Goal: Information Seeking & Learning: Learn about a topic

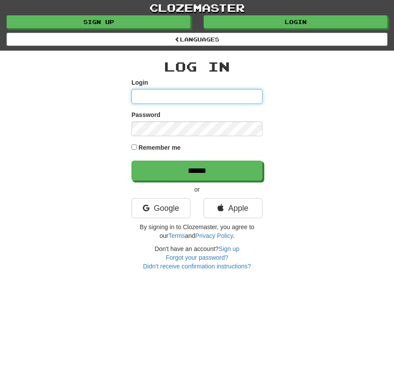
type input "**********"
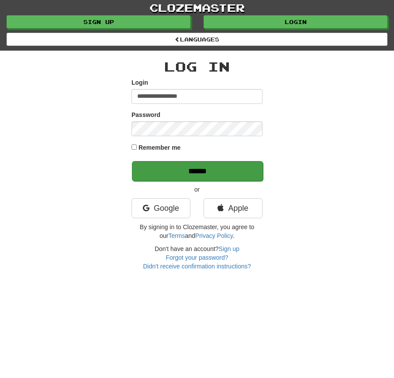
click at [194, 164] on p "******" at bounding box center [196, 171] width 131 height 20
click at [195, 168] on input "******" at bounding box center [197, 171] width 131 height 20
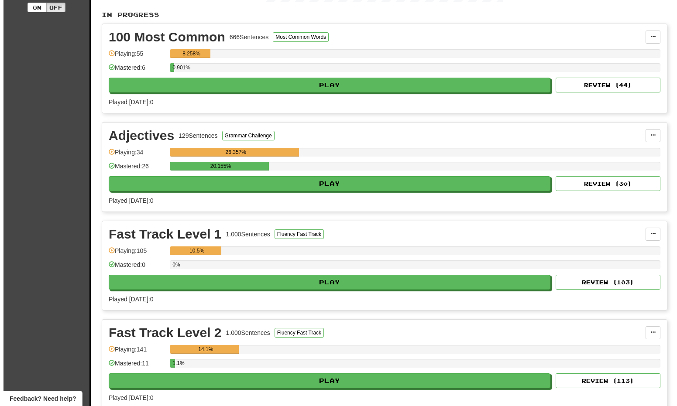
scroll to position [182, 0]
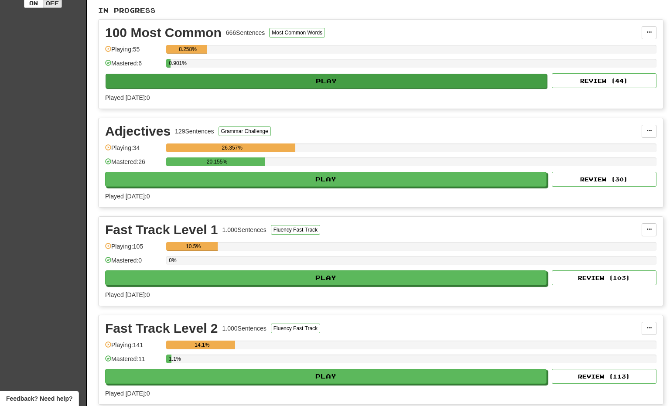
click at [313, 89] on button "Play" at bounding box center [327, 81] width 442 height 15
select select "**"
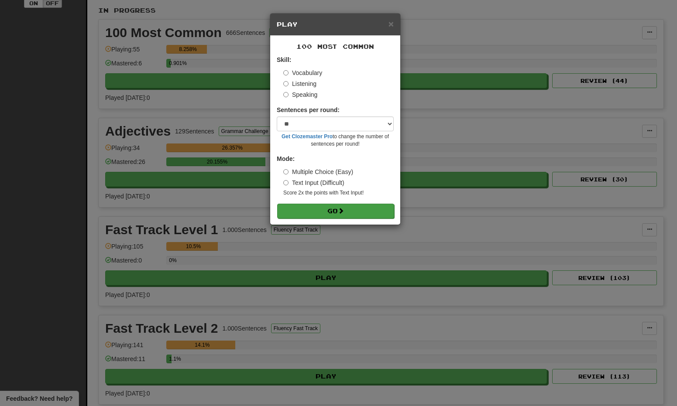
click at [329, 215] on button "Go" at bounding box center [335, 211] width 117 height 15
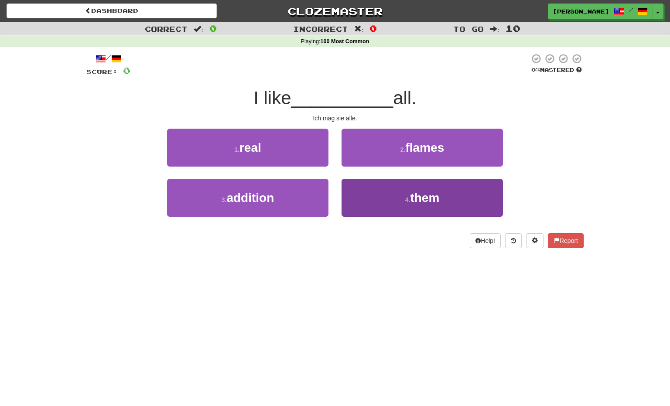
click at [369, 192] on button "4 . them" at bounding box center [422, 198] width 161 height 38
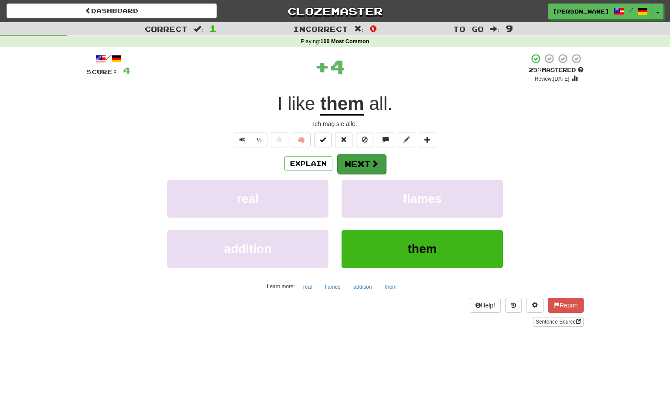
click at [364, 163] on button "Next" at bounding box center [361, 164] width 49 height 20
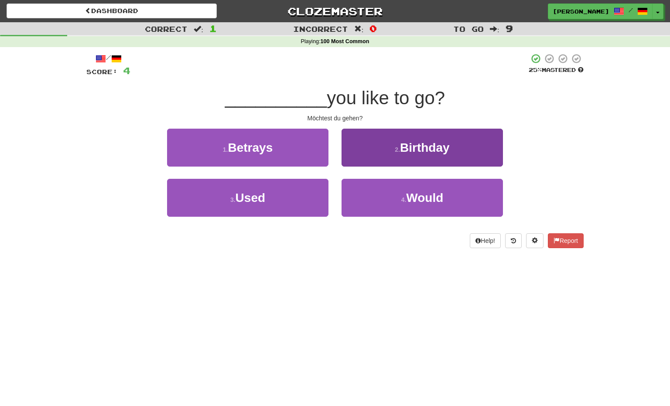
click at [376, 197] on button "4 . Would" at bounding box center [422, 198] width 161 height 38
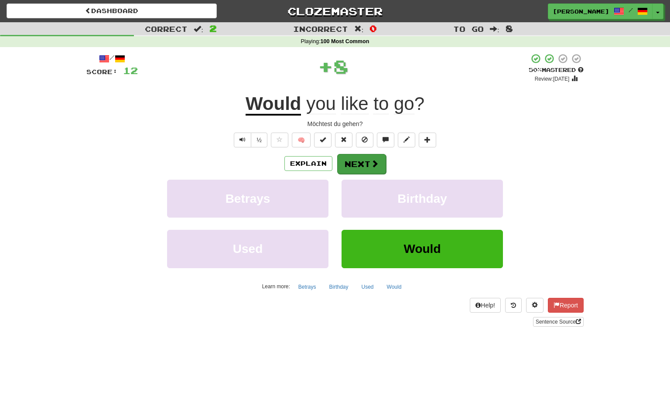
click at [362, 169] on button "Next" at bounding box center [361, 164] width 49 height 20
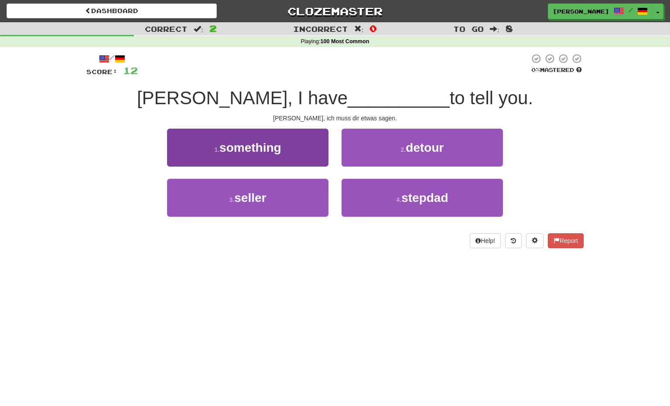
click at [313, 151] on button "1 . something" at bounding box center [247, 148] width 161 height 38
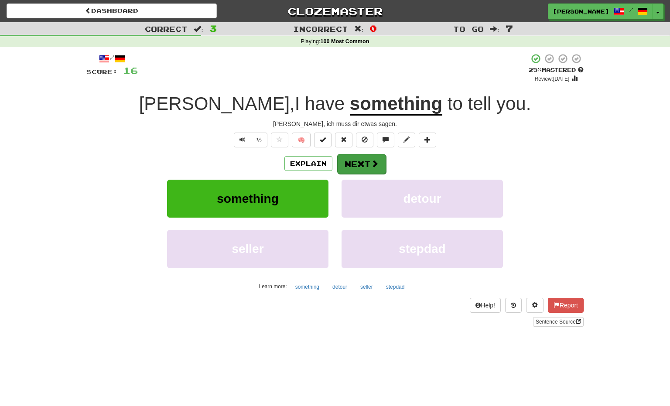
click at [357, 165] on button "Next" at bounding box center [361, 164] width 49 height 20
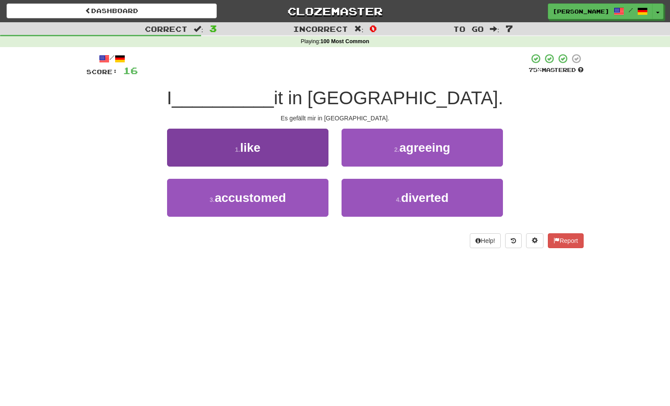
click at [289, 152] on button "1 . like" at bounding box center [247, 148] width 161 height 38
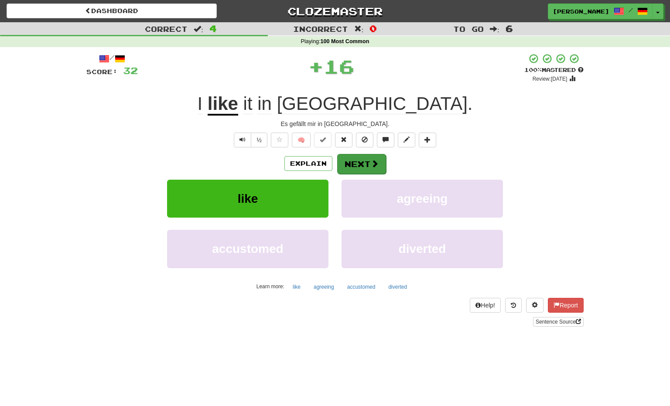
click at [360, 168] on button "Next" at bounding box center [361, 164] width 49 height 20
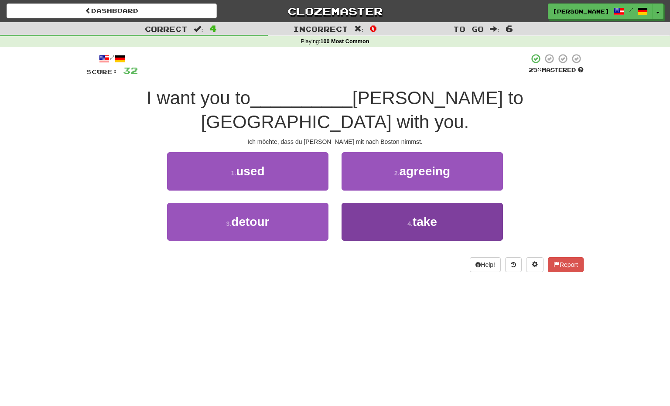
click at [380, 203] on button "4 . take" at bounding box center [422, 222] width 161 height 38
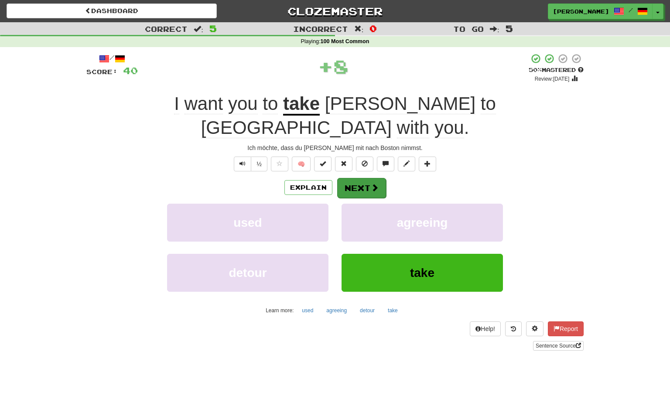
click at [351, 178] on button "Next" at bounding box center [361, 188] width 49 height 20
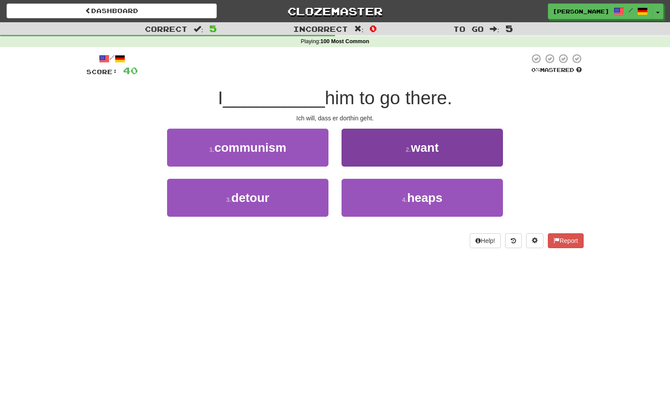
click at [382, 158] on button "2 . want" at bounding box center [422, 148] width 161 height 38
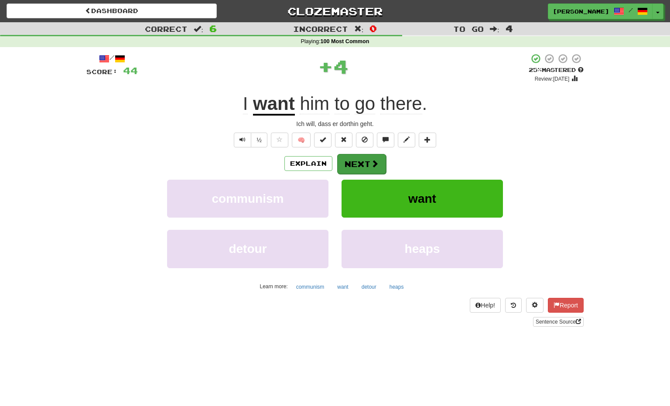
click at [364, 162] on button "Next" at bounding box center [361, 164] width 49 height 20
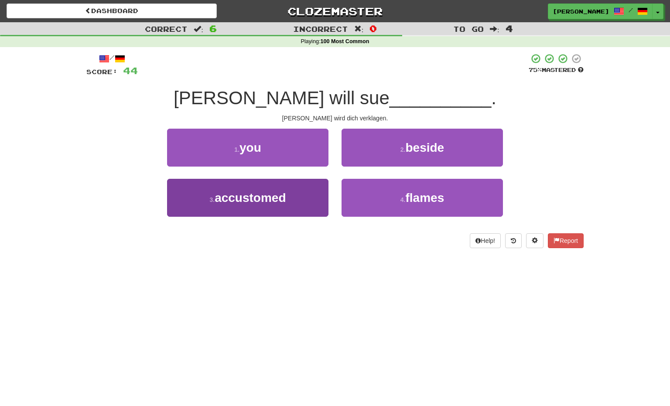
click at [300, 196] on button "3 . accustomed" at bounding box center [247, 198] width 161 height 38
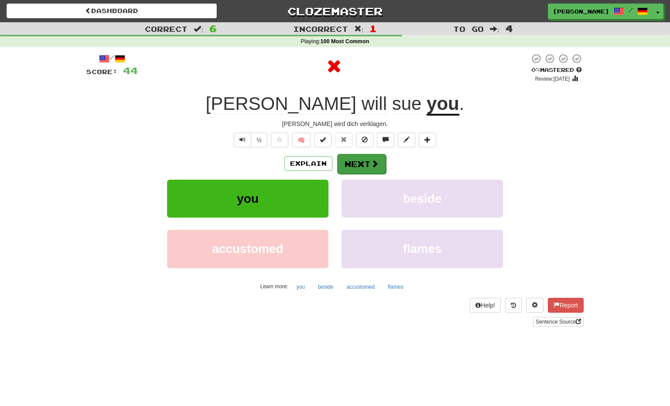
click at [357, 168] on button "Next" at bounding box center [361, 164] width 49 height 20
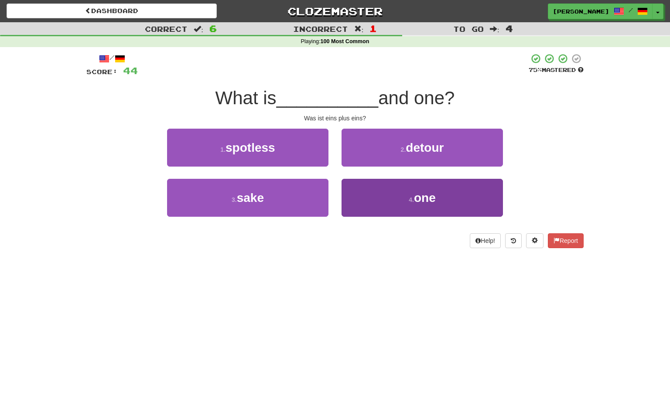
click at [373, 197] on button "4 . one" at bounding box center [422, 198] width 161 height 38
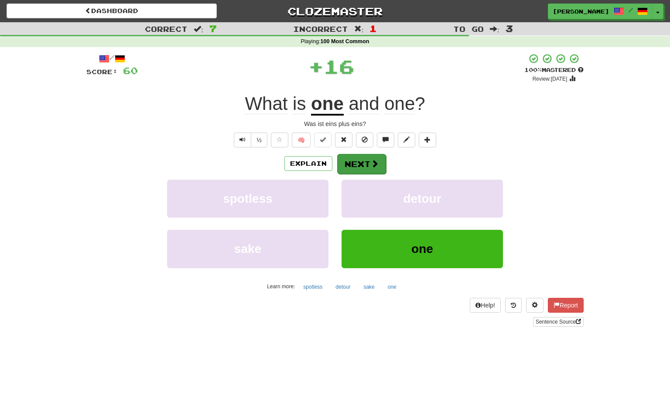
click at [370, 159] on button "Next" at bounding box center [361, 164] width 49 height 20
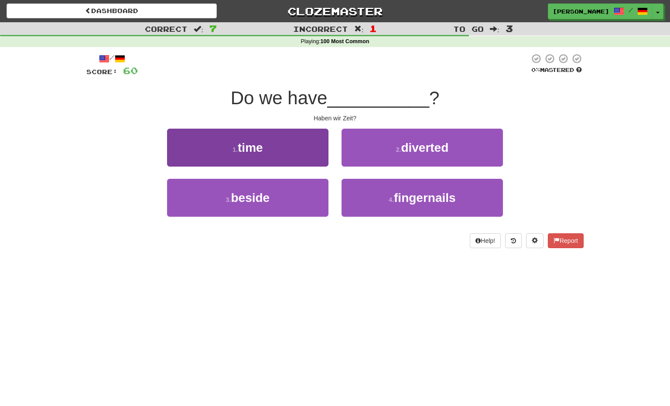
click at [307, 158] on button "1 . time" at bounding box center [247, 148] width 161 height 38
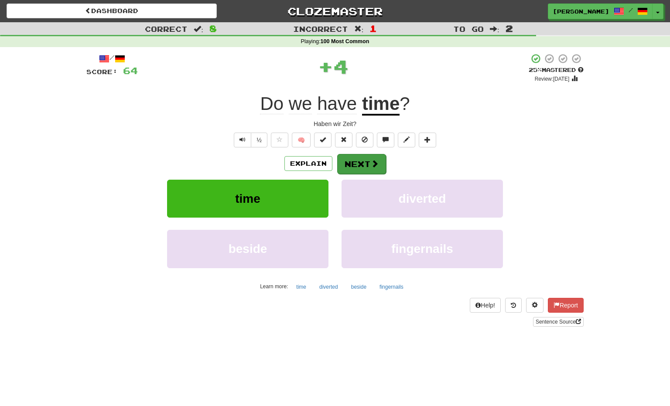
click at [357, 165] on button "Next" at bounding box center [361, 164] width 49 height 20
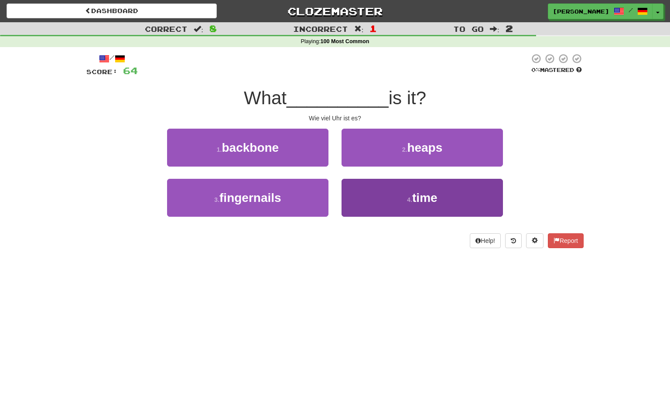
click at [395, 197] on button "4 . time" at bounding box center [422, 198] width 161 height 38
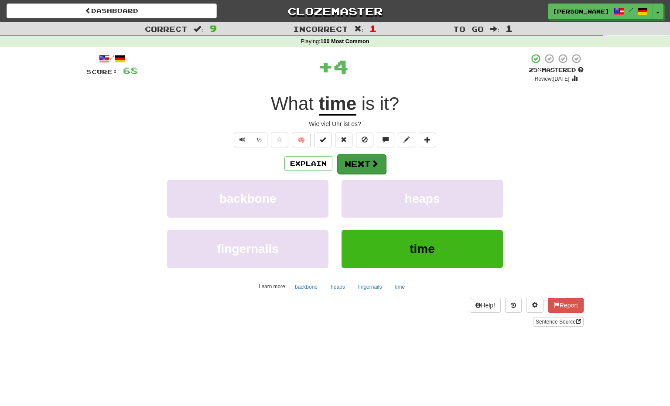
click at [370, 165] on button "Next" at bounding box center [361, 164] width 49 height 20
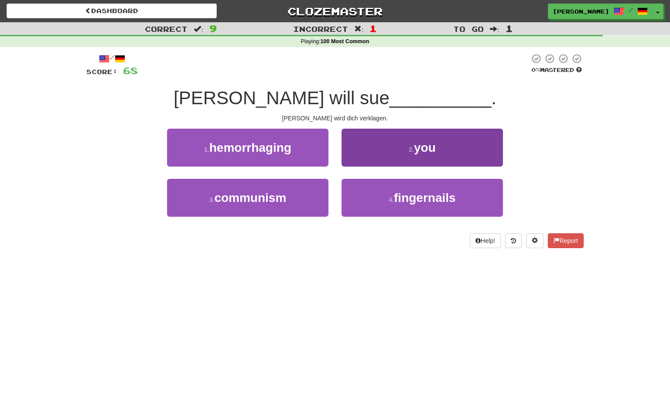
click at [378, 155] on button "2 . you" at bounding box center [422, 148] width 161 height 38
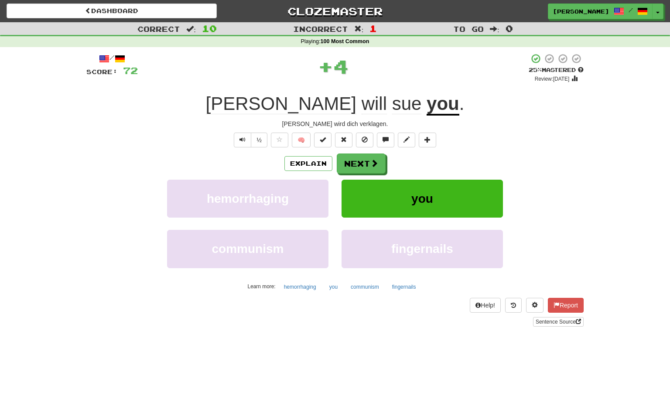
click at [385, 198] on button "you" at bounding box center [422, 199] width 161 height 38
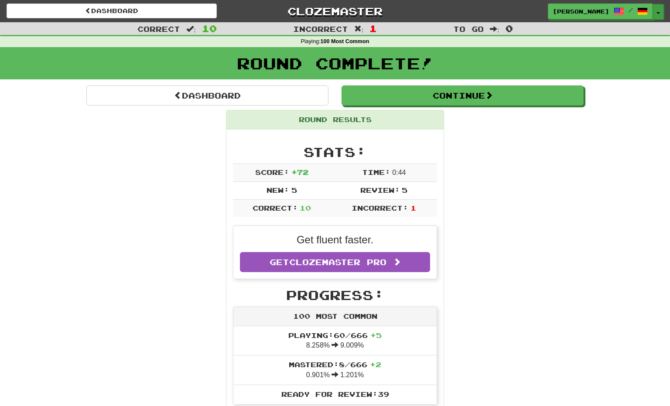
click at [659, 15] on button "Toggle Dropdown" at bounding box center [658, 12] width 11 height 16
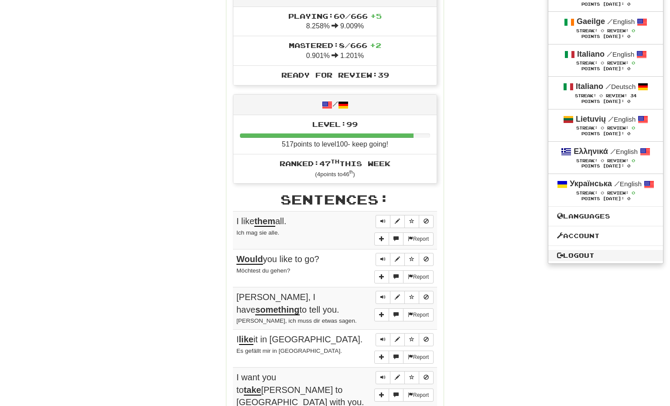
scroll to position [320, 0]
click at [566, 261] on link "Logout" at bounding box center [606, 255] width 115 height 11
